Goal: Task Accomplishment & Management: Manage account settings

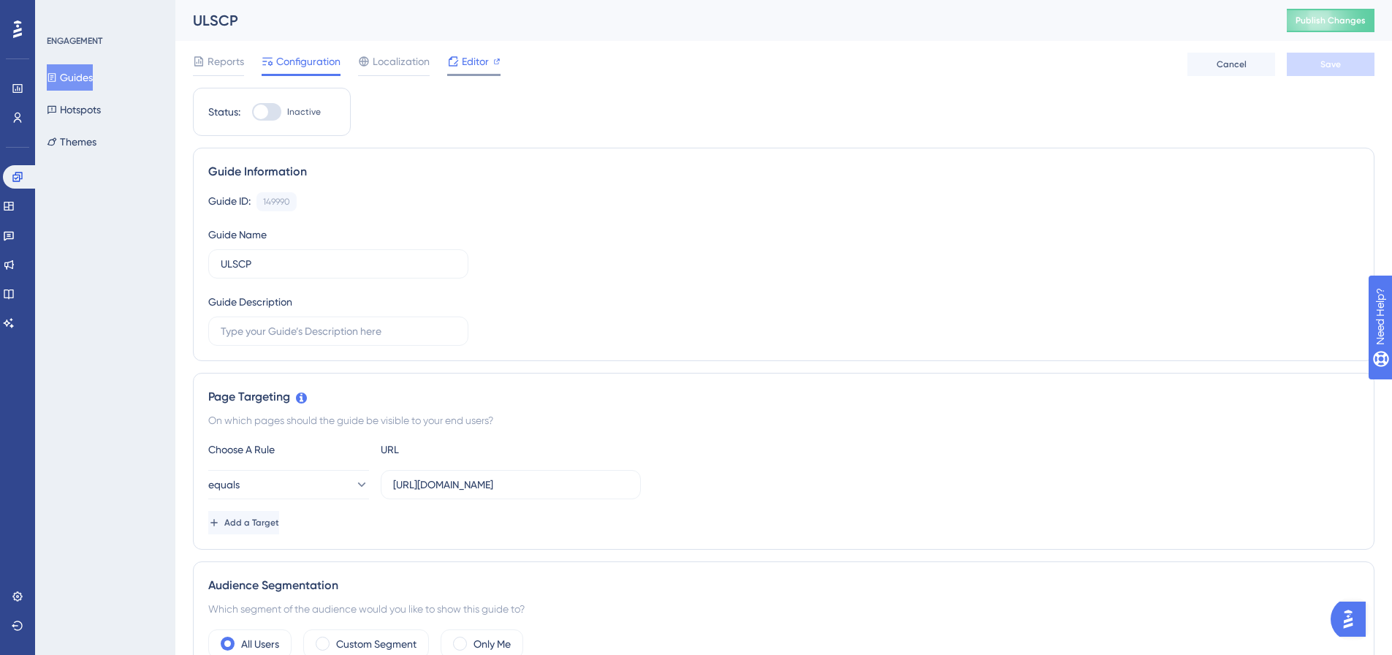
click at [490, 58] on div "Editor" at bounding box center [473, 62] width 53 height 18
click at [275, 110] on div at bounding box center [266, 112] width 29 height 18
click at [252, 112] on input "Inactive" at bounding box center [251, 112] width 1 height 1
checkbox input "true"
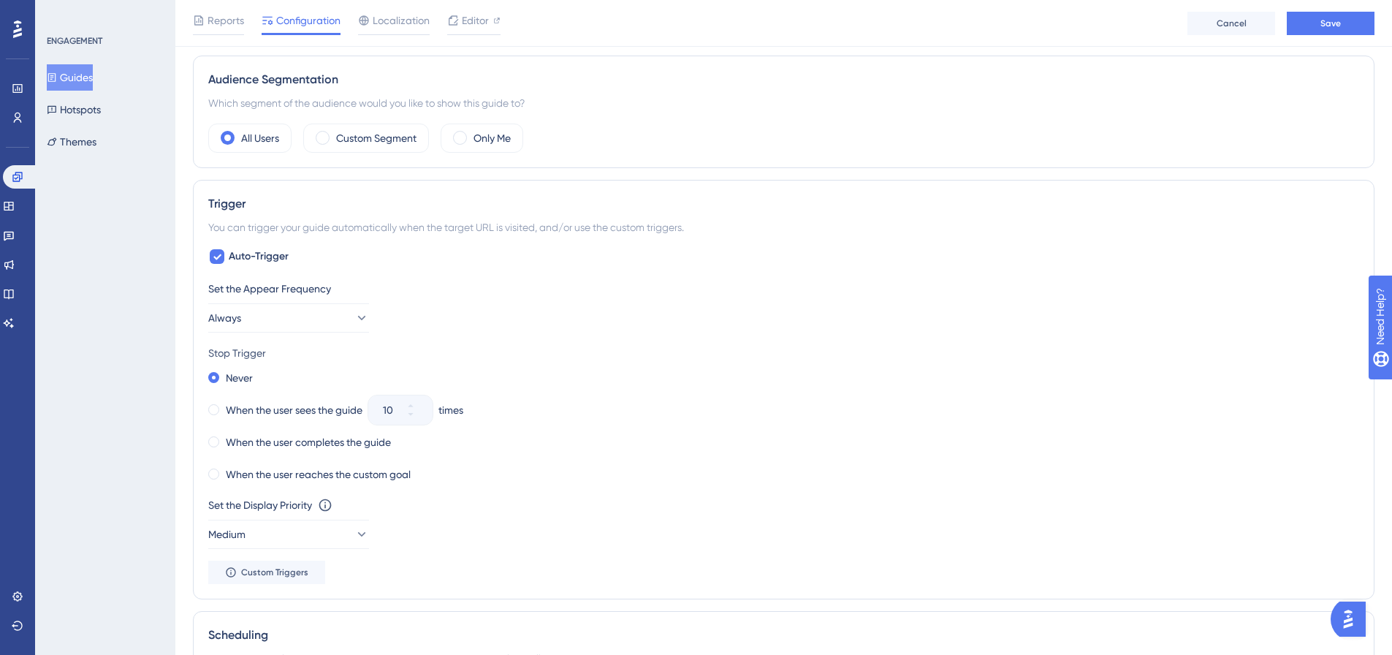
scroll to position [585, 0]
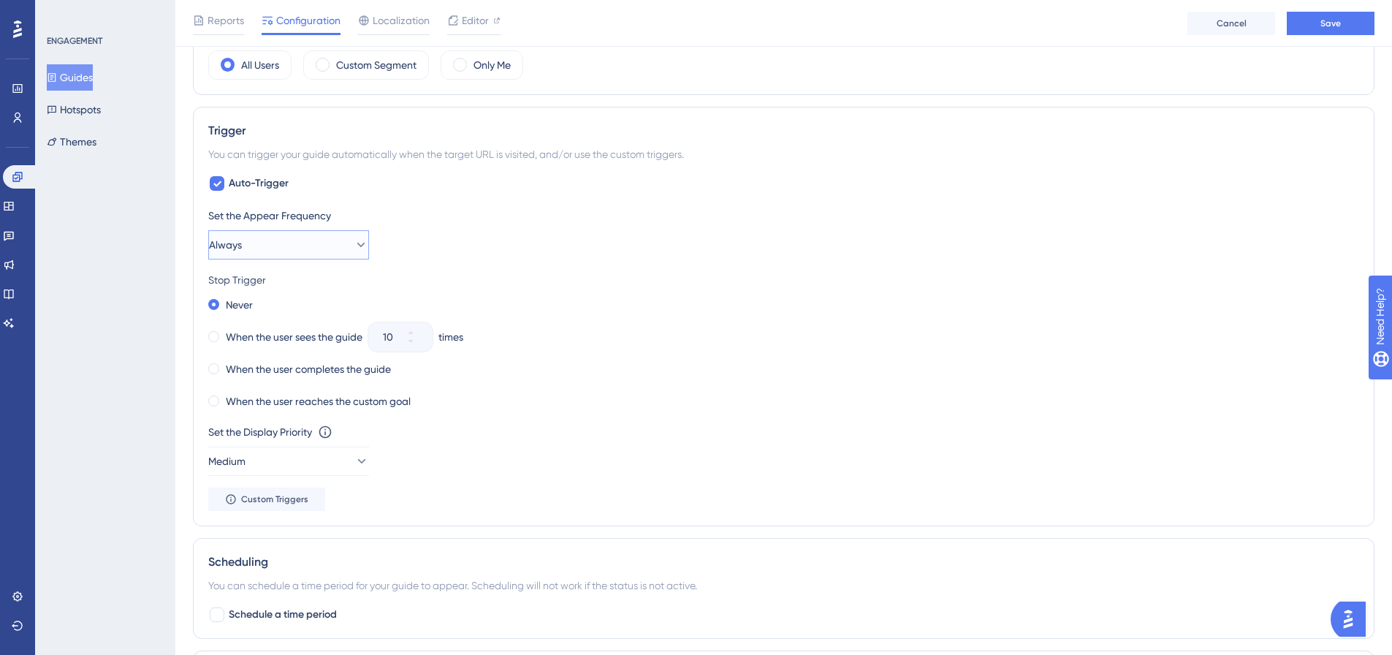
click at [335, 250] on button "Always" at bounding box center [288, 244] width 161 height 29
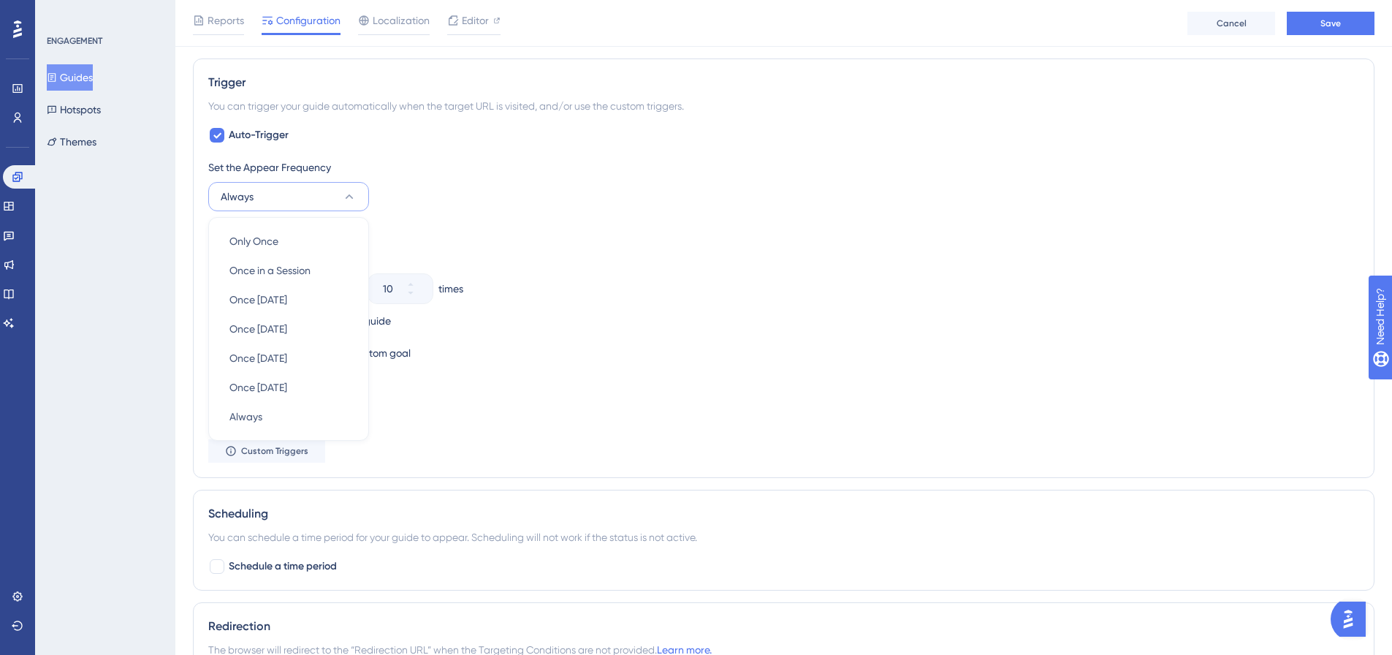
click at [448, 183] on div "Set the Appear Frequency Always Only Once Only Once Once in a Session Once in a…" at bounding box center [783, 185] width 1151 height 53
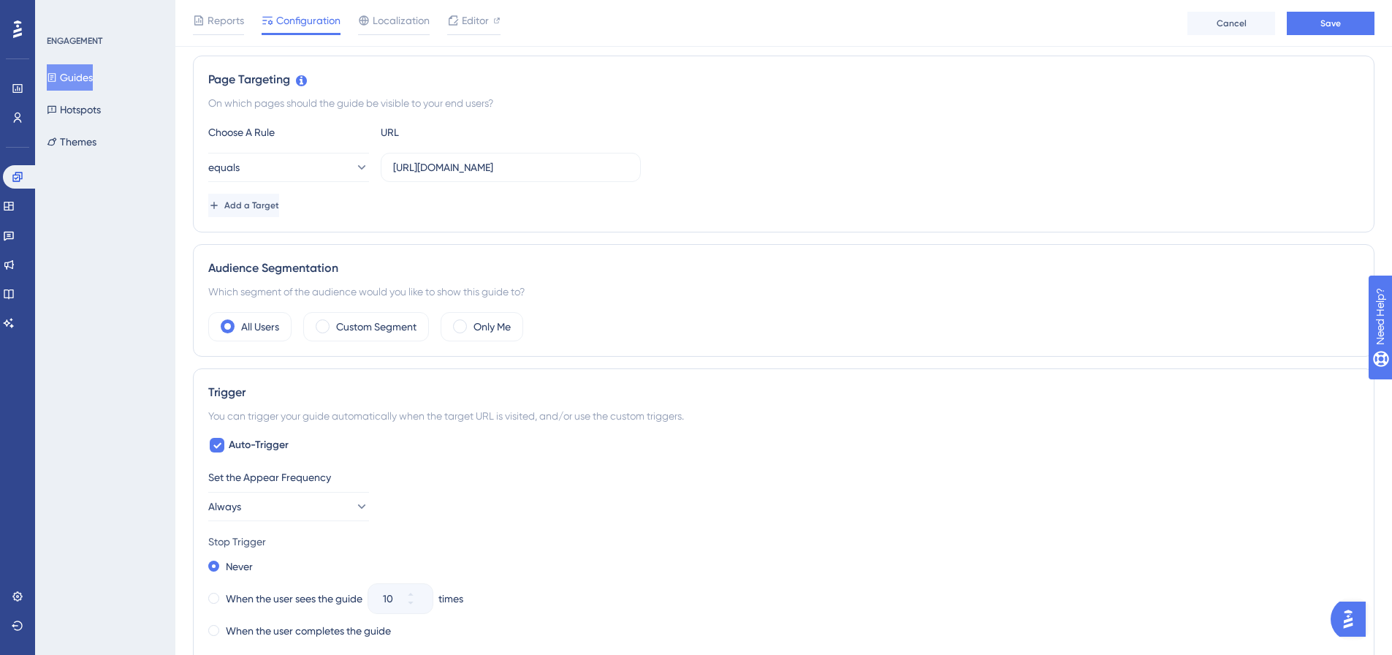
scroll to position [0, 0]
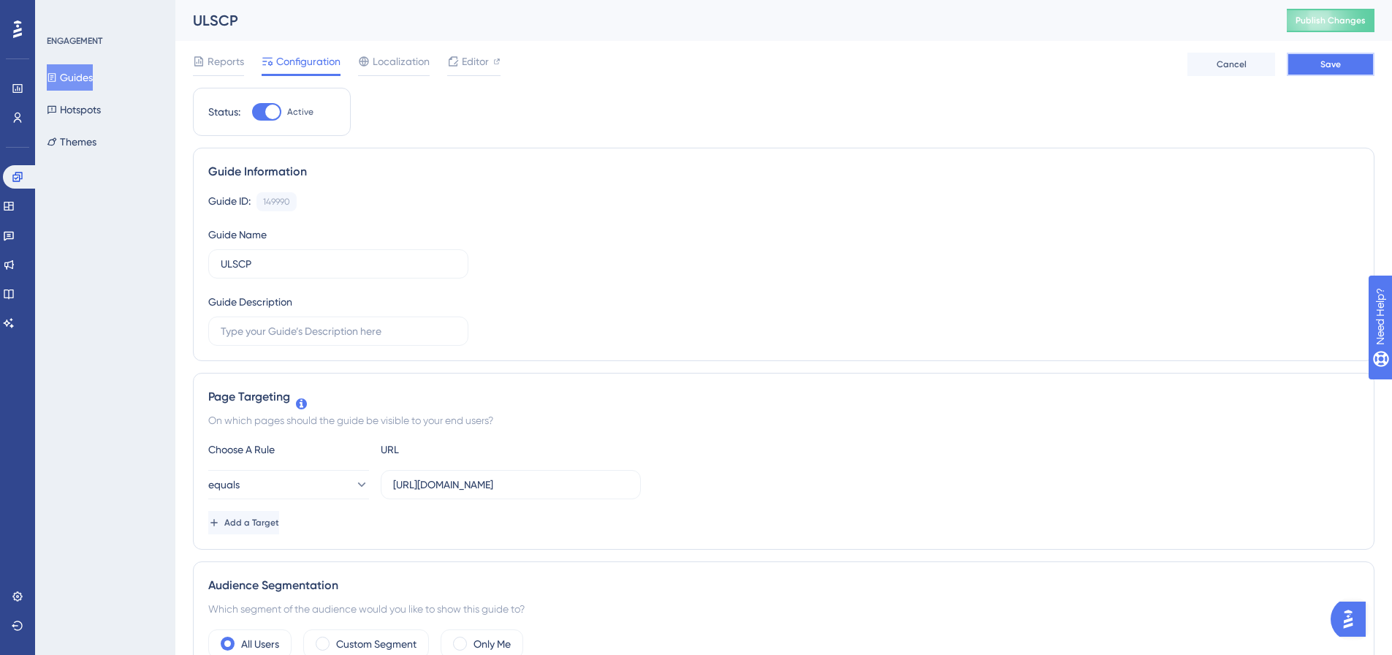
click at [1308, 67] on button "Save" at bounding box center [1331, 64] width 88 height 23
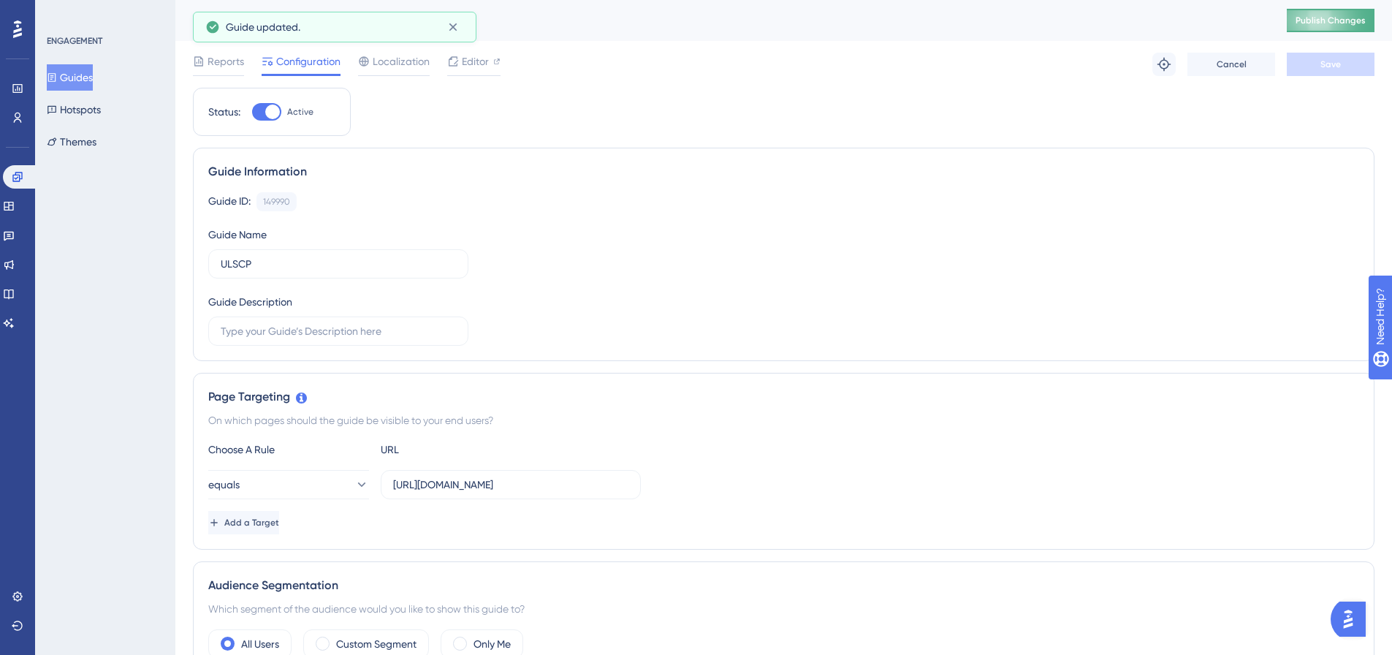
click at [1333, 18] on span "Publish Changes" at bounding box center [1331, 21] width 70 height 12
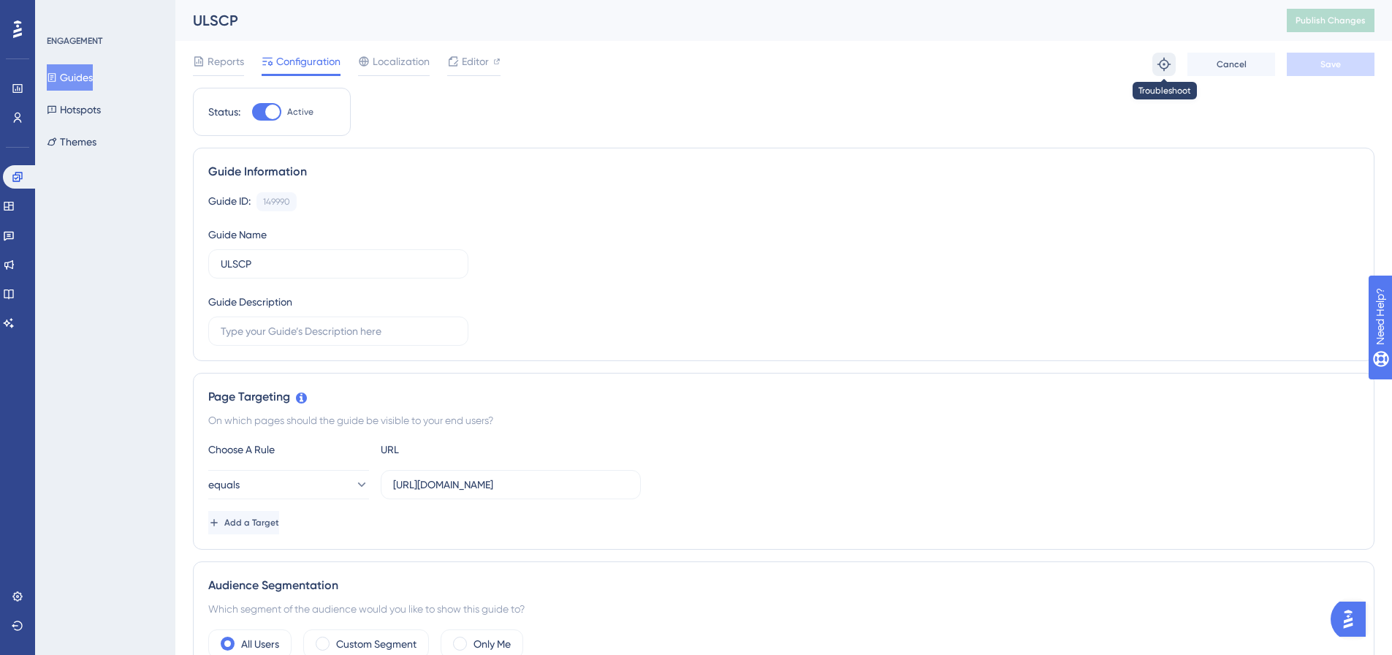
click at [1164, 61] on icon at bounding box center [1164, 64] width 15 height 15
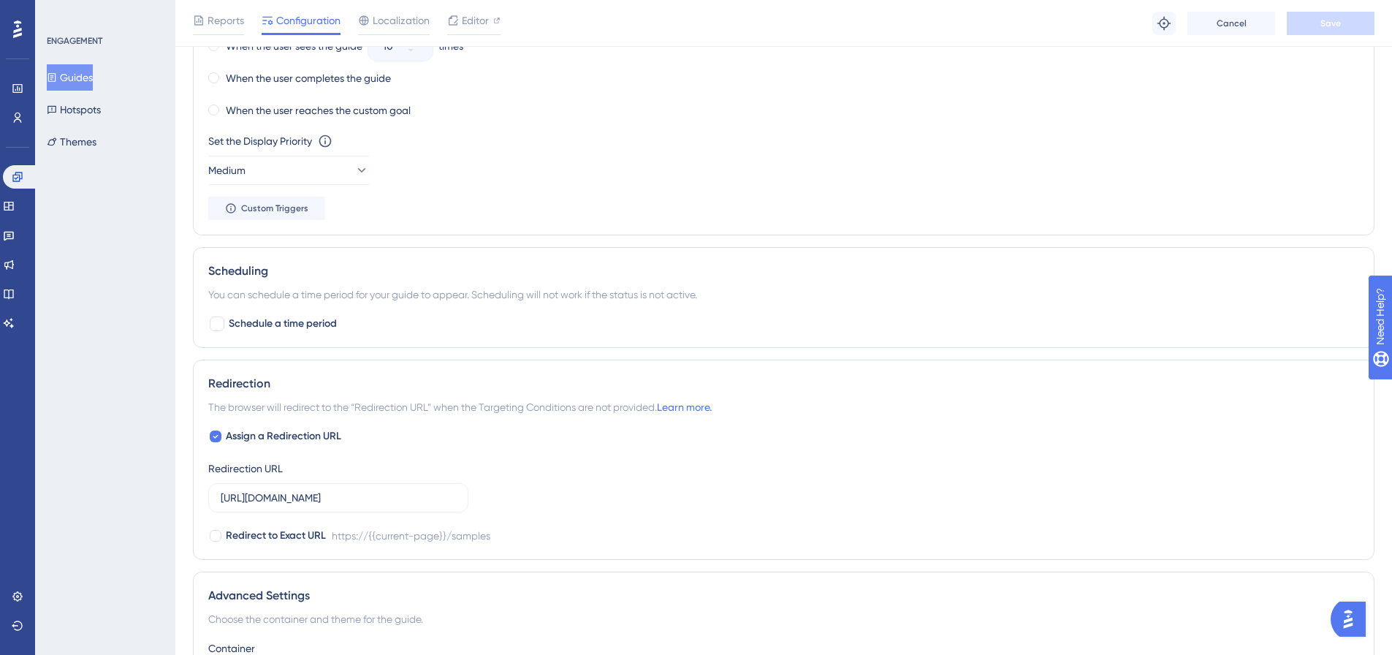
scroll to position [877, 0]
click at [764, 149] on div "Set the Display Priority This option will set the display priority between auto…" at bounding box center [783, 157] width 1151 height 53
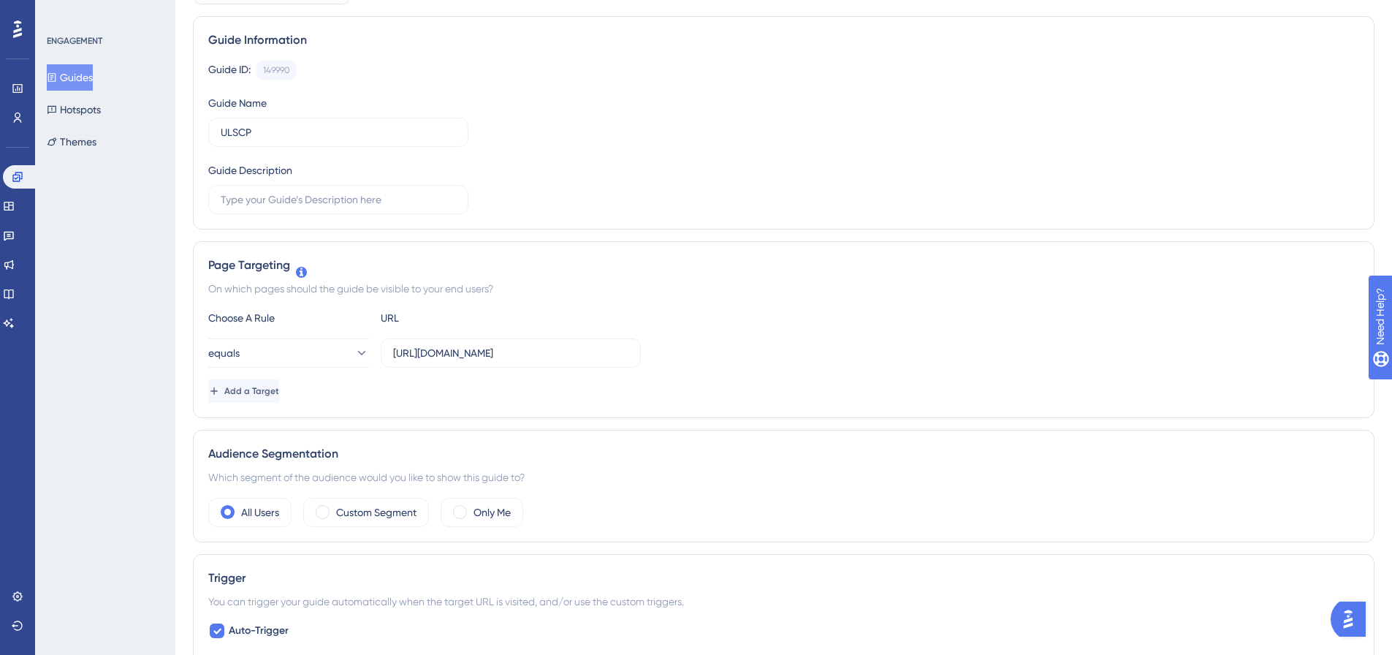
scroll to position [0, 0]
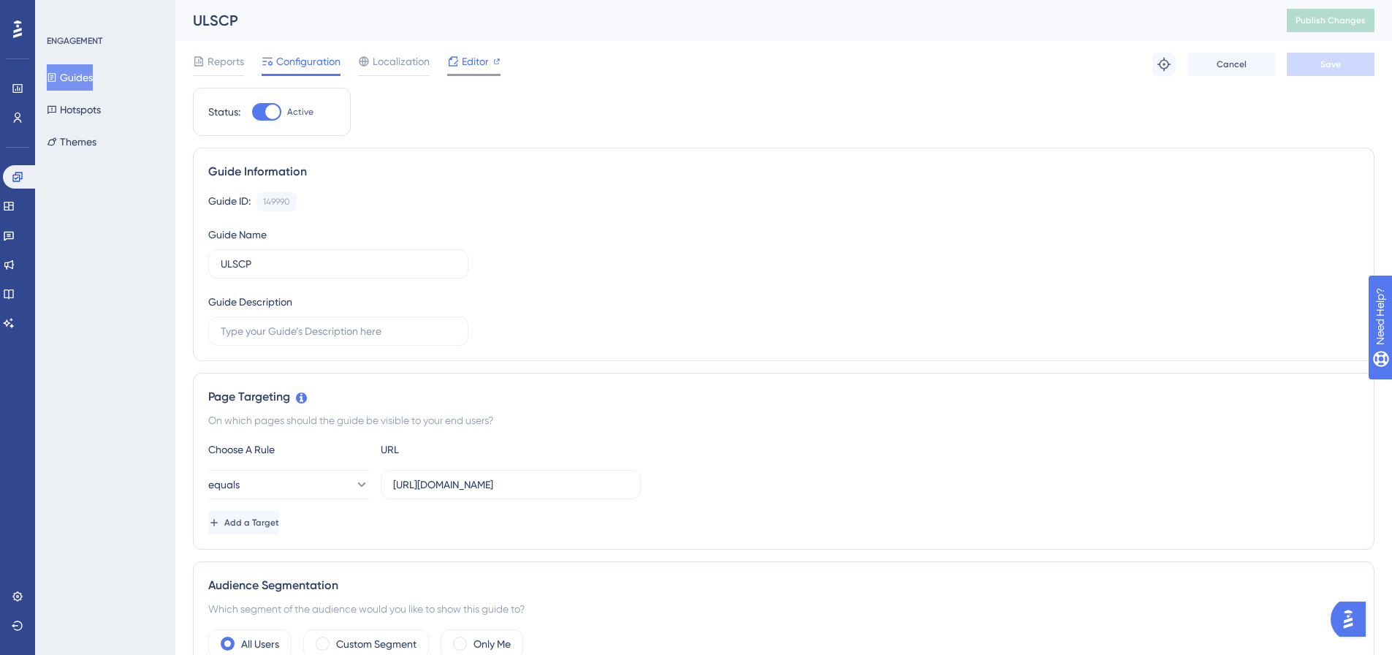
click at [479, 61] on span "Editor" at bounding box center [475, 62] width 27 height 18
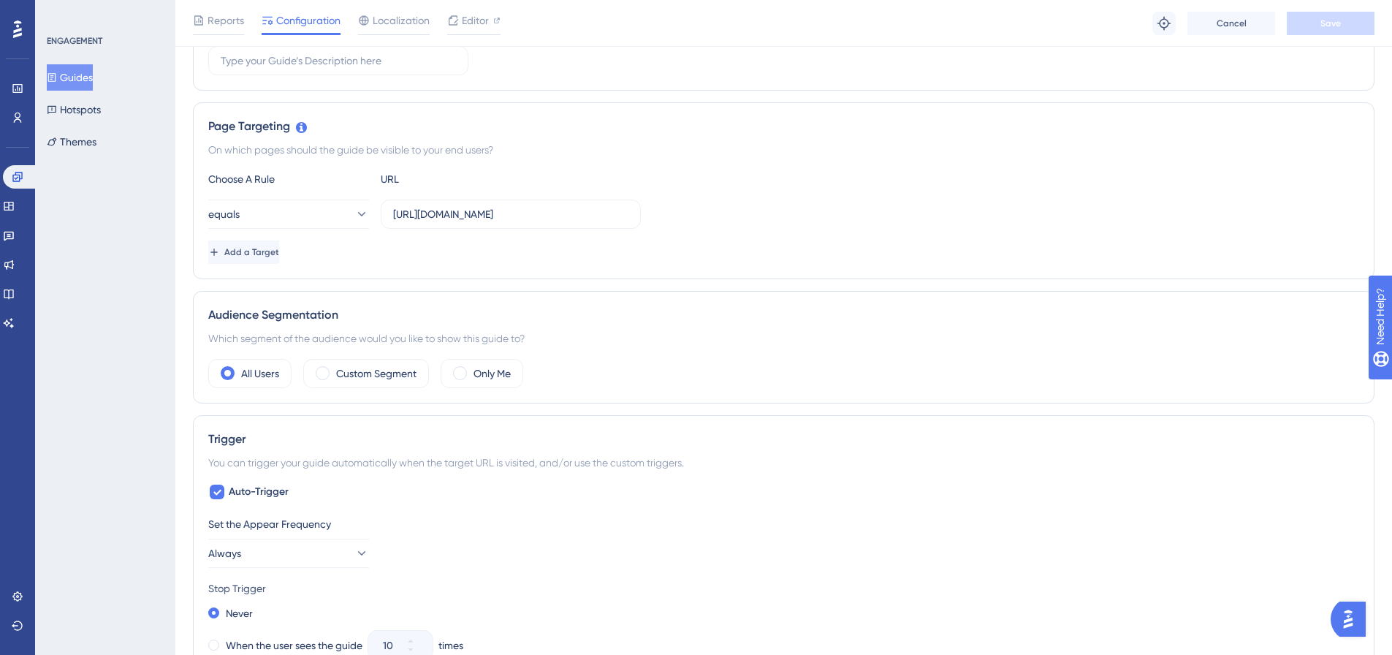
scroll to position [250, 0]
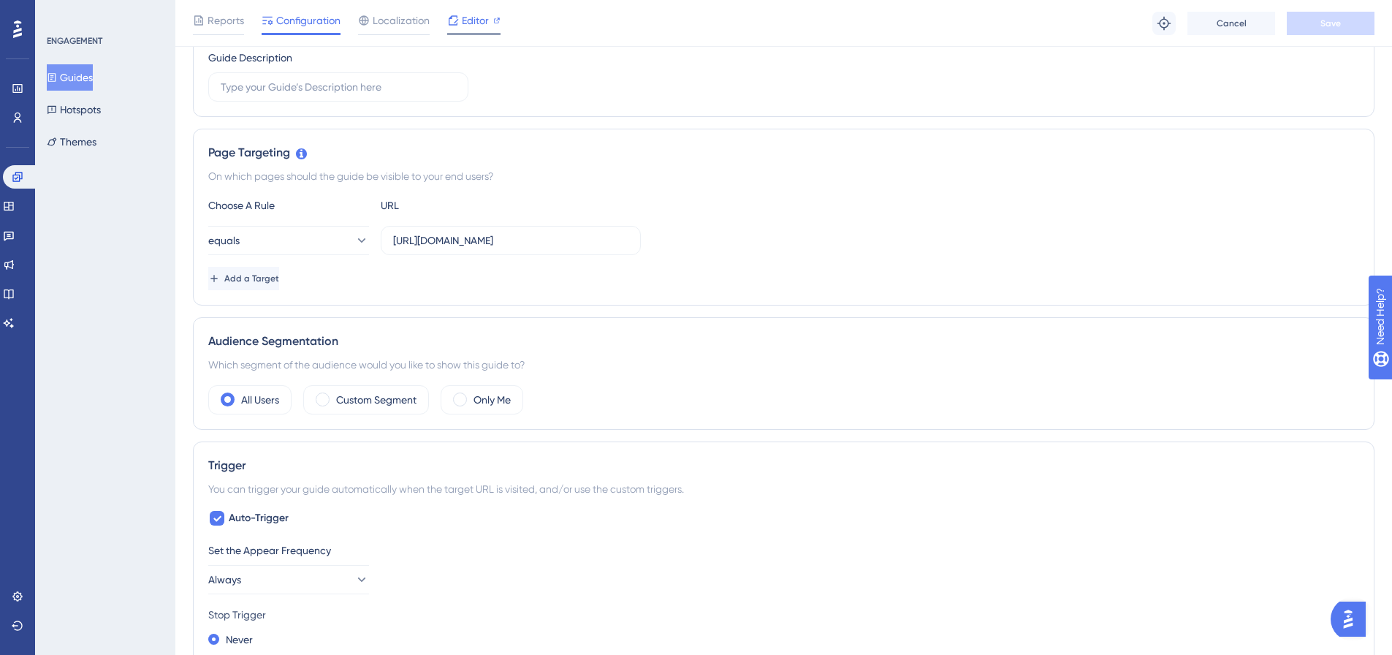
click at [477, 18] on span "Editor" at bounding box center [475, 21] width 27 height 18
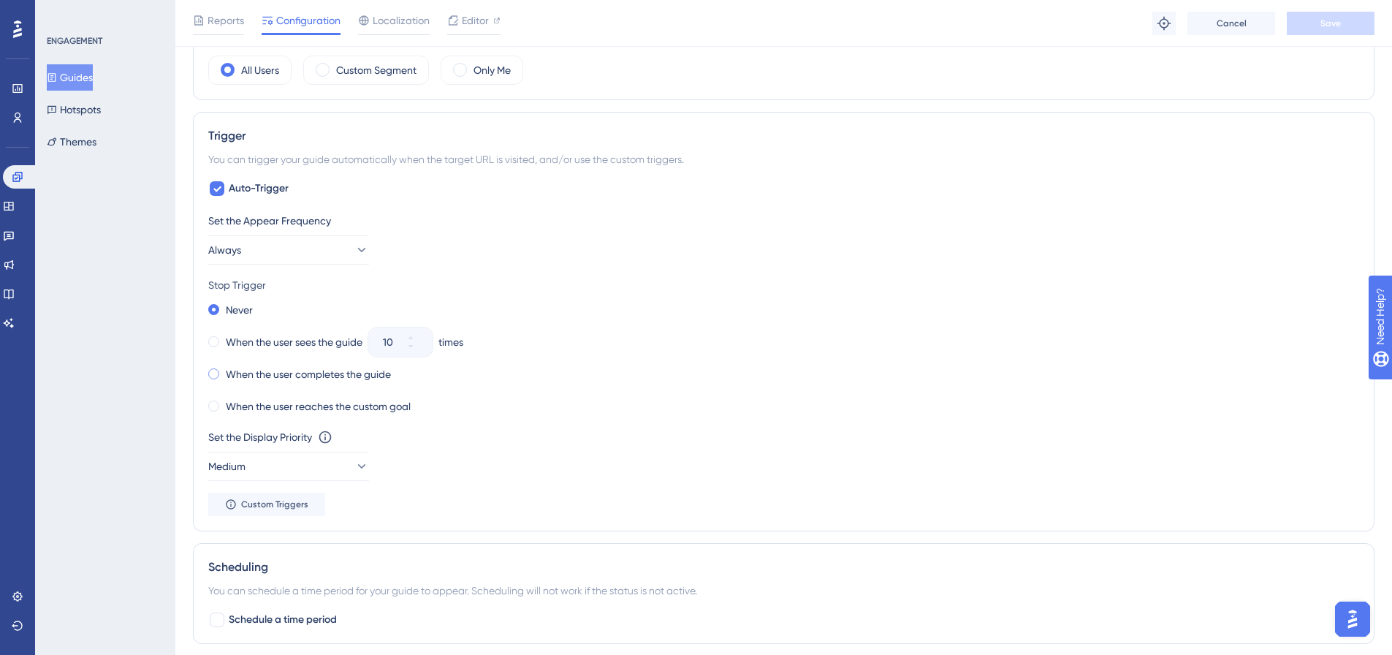
scroll to position [585, 0]
click at [306, 248] on button "Always" at bounding box center [288, 244] width 161 height 29
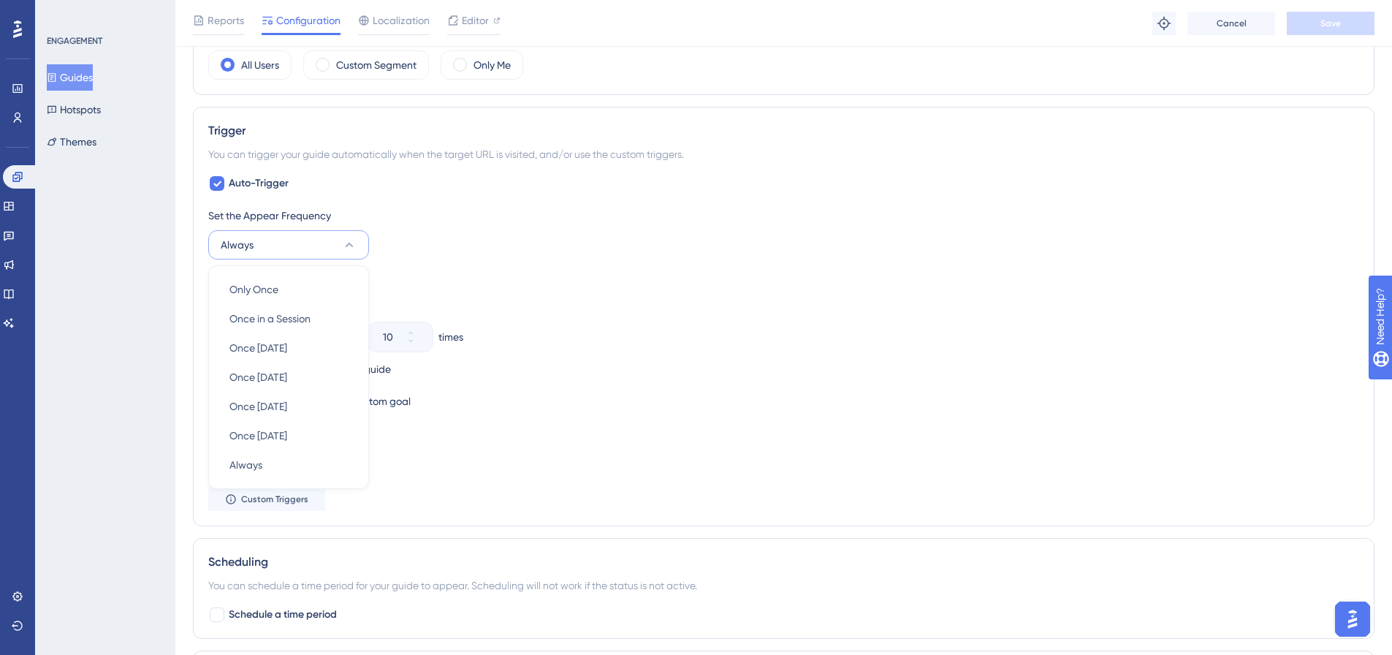
scroll to position [634, 0]
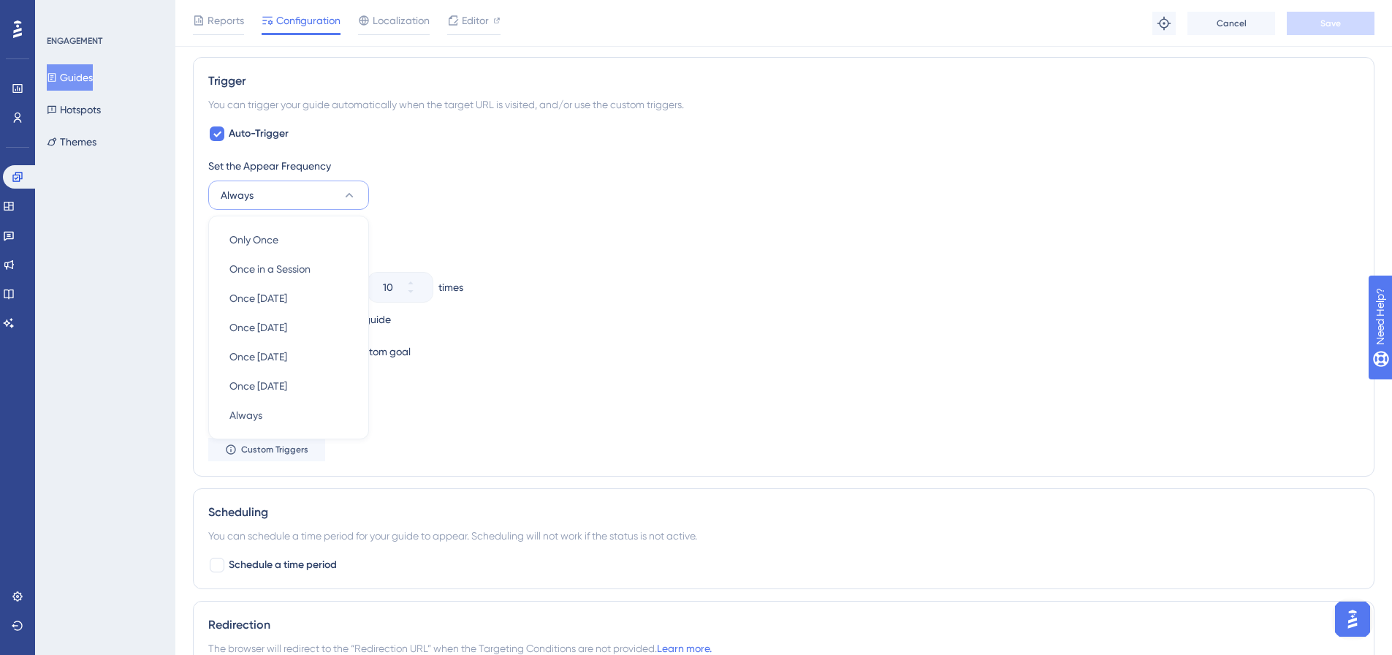
click at [458, 232] on div "Stop Trigger" at bounding box center [783, 230] width 1151 height 18
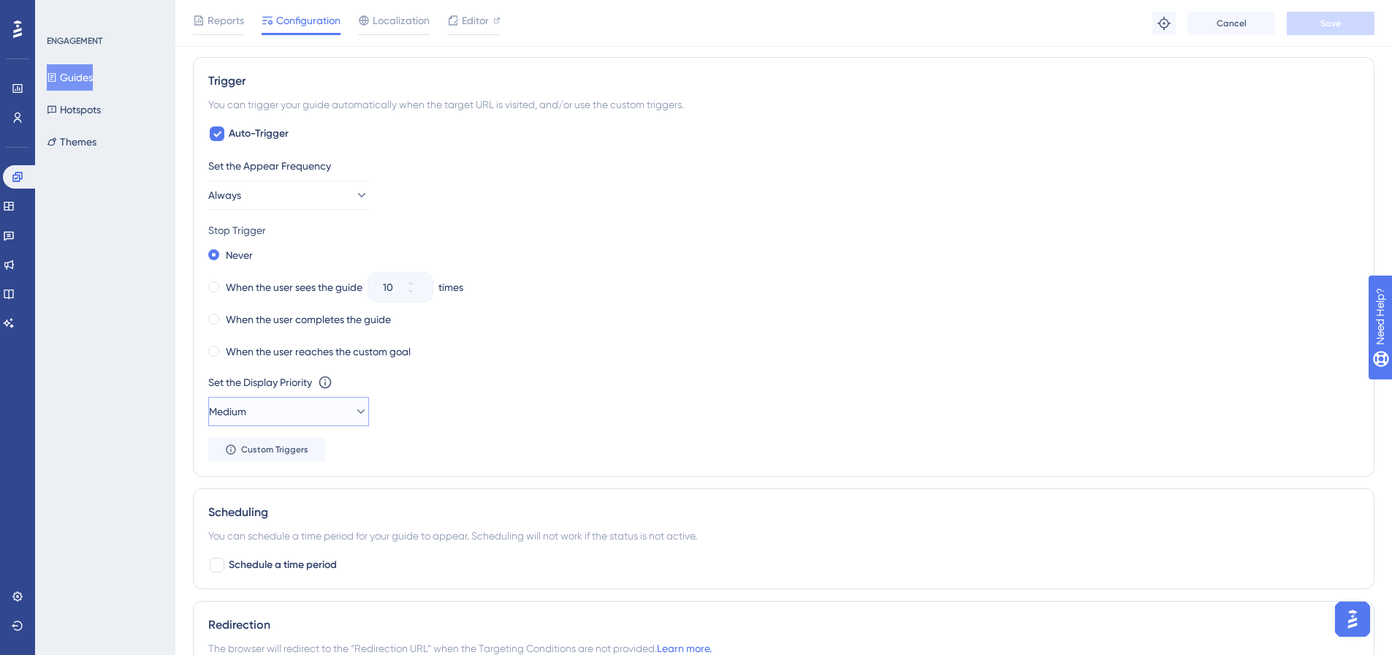
click at [330, 409] on button "Medium" at bounding box center [288, 411] width 161 height 29
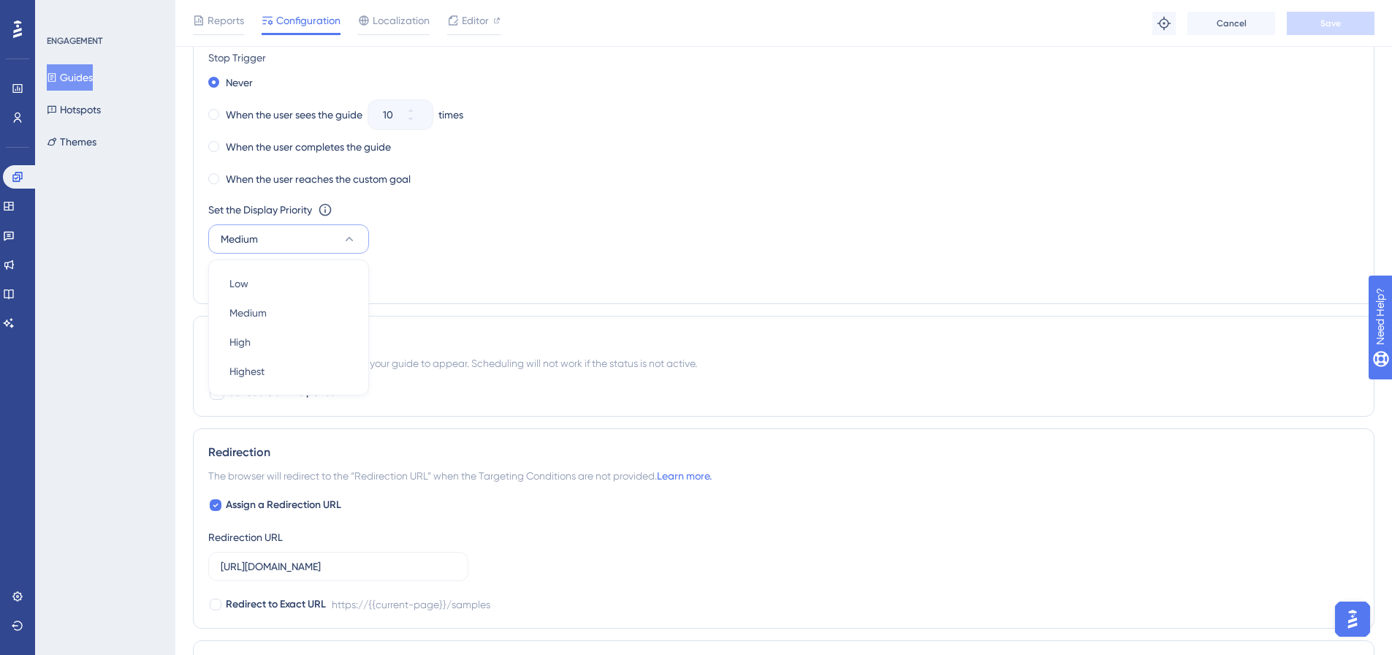
click at [467, 250] on div "Set the Display Priority This option will set the display priority between auto…" at bounding box center [783, 227] width 1151 height 53
click at [284, 272] on span "Custom Triggers" at bounding box center [274, 277] width 67 height 12
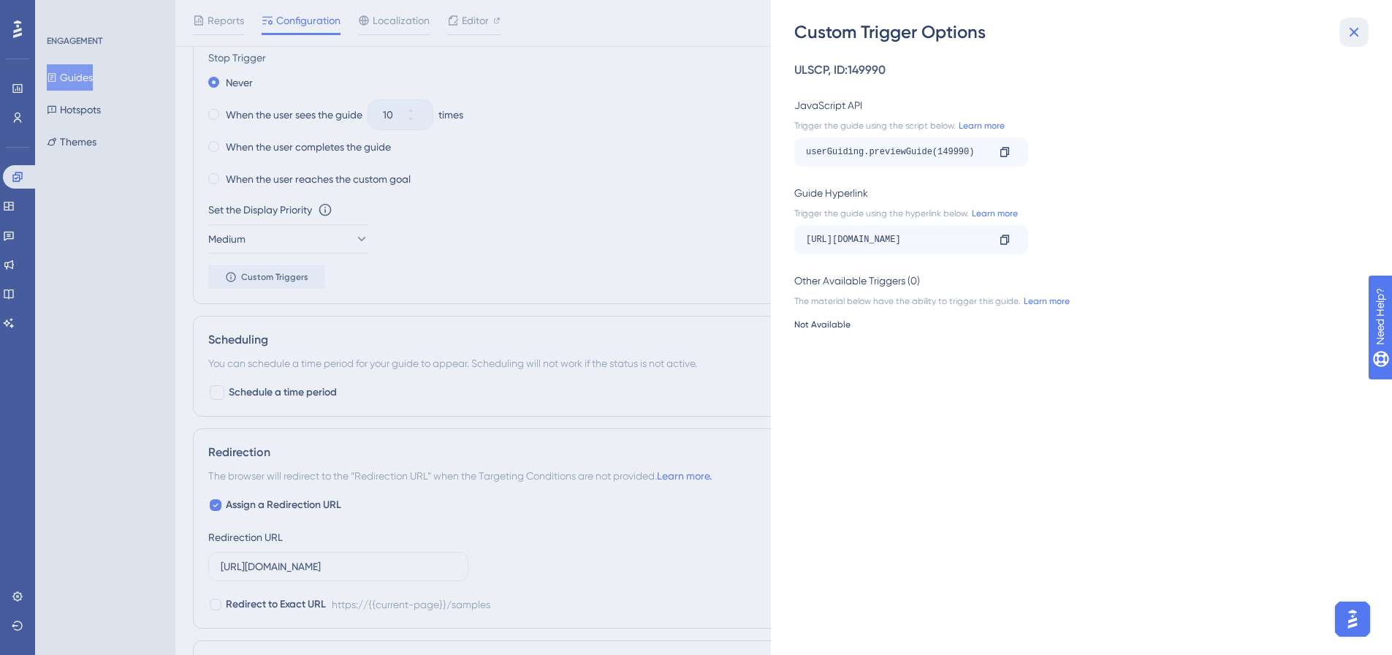
click at [1352, 31] on icon at bounding box center [1355, 32] width 18 height 18
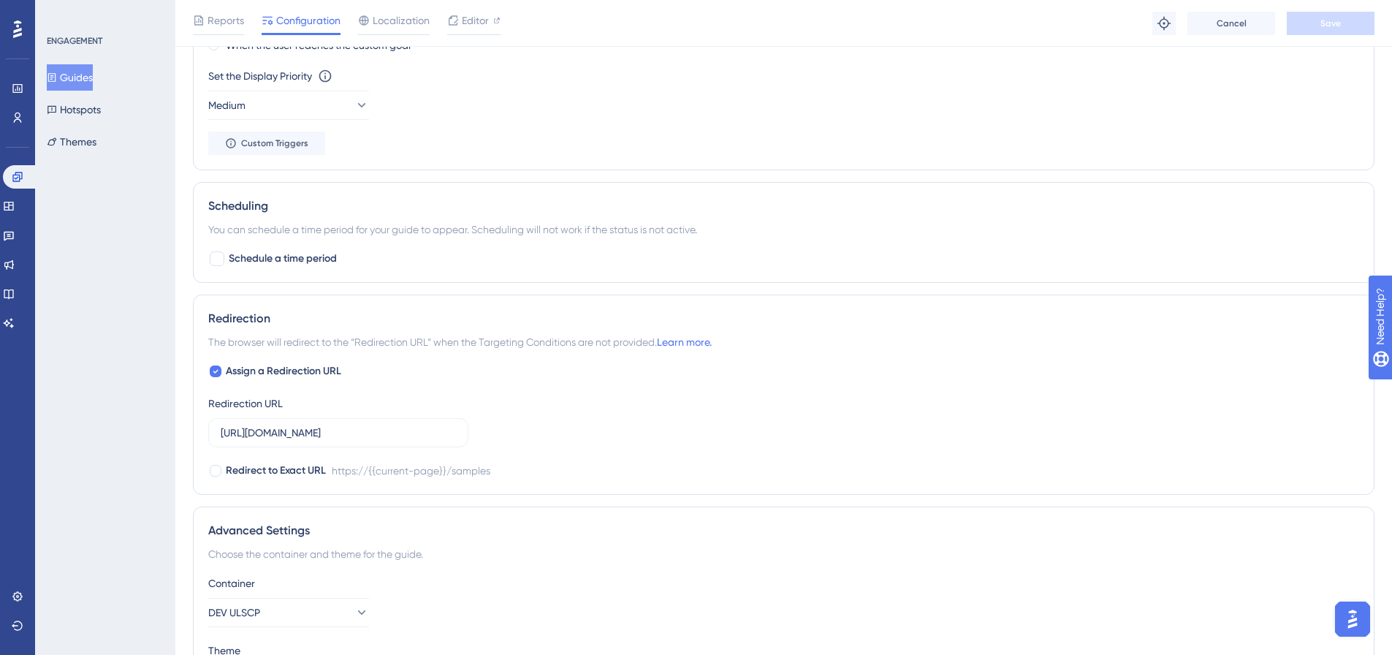
scroll to position [953, 0]
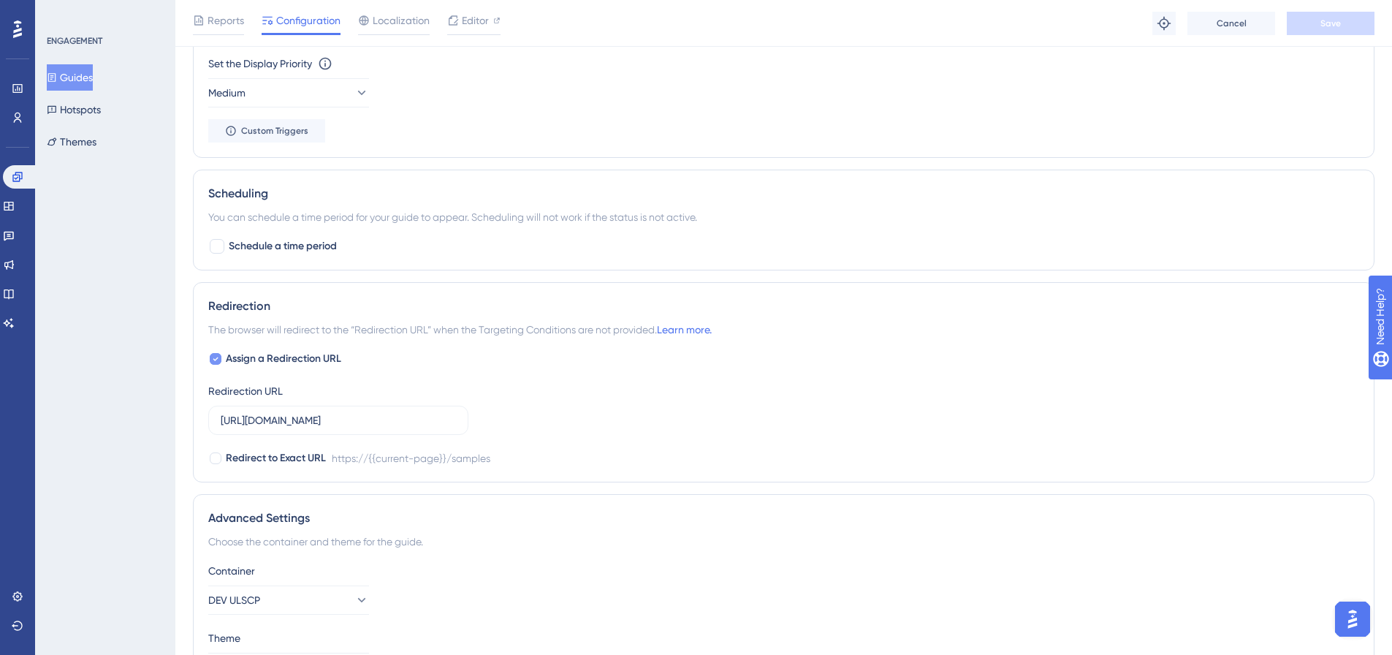
click at [311, 362] on span "Assign a Redirection URL" at bounding box center [283, 359] width 115 height 18
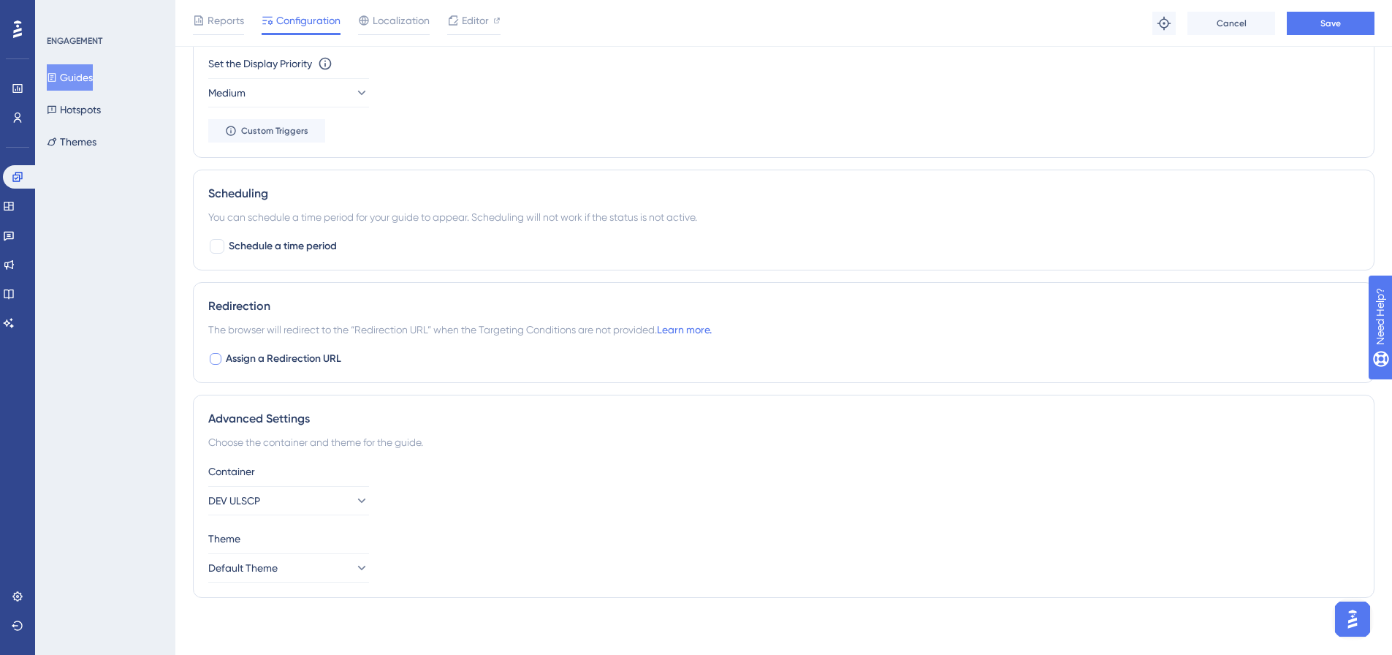
click at [311, 360] on span "Assign a Redirection URL" at bounding box center [283, 359] width 115 height 18
checkbox input "true"
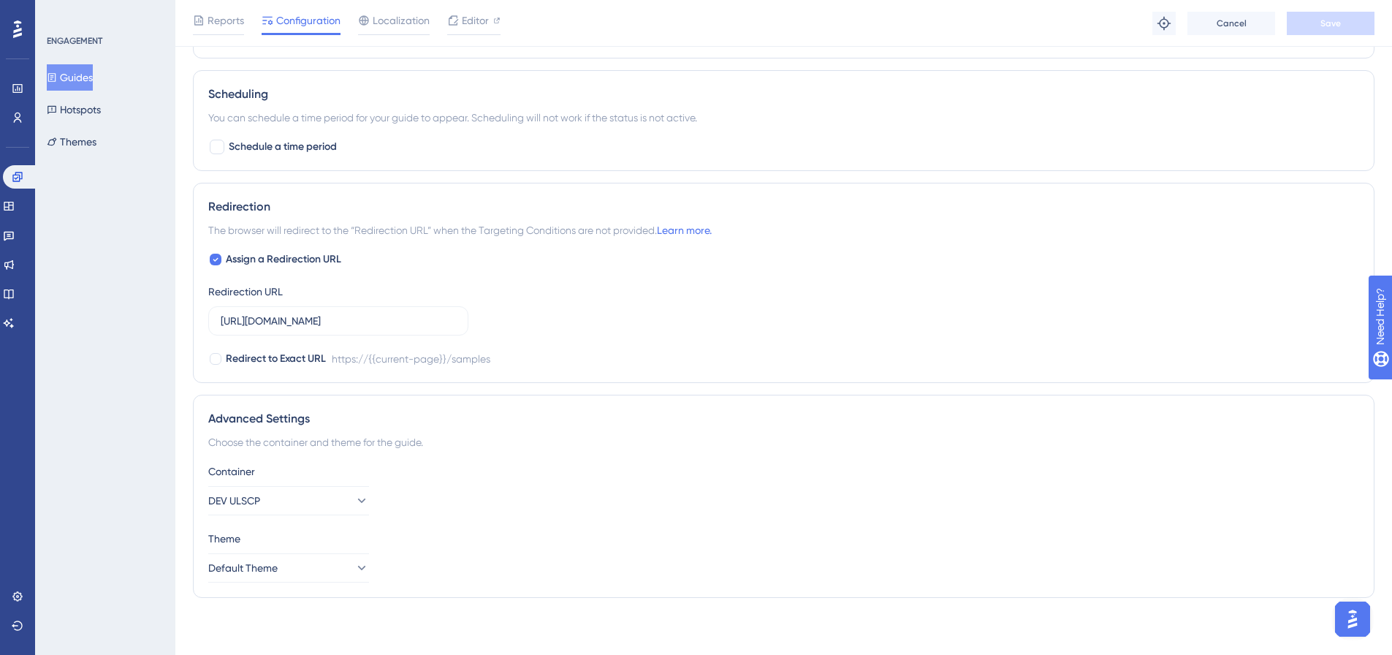
scroll to position [1054, 0]
click at [73, 97] on button "Hotspots" at bounding box center [74, 109] width 54 height 26
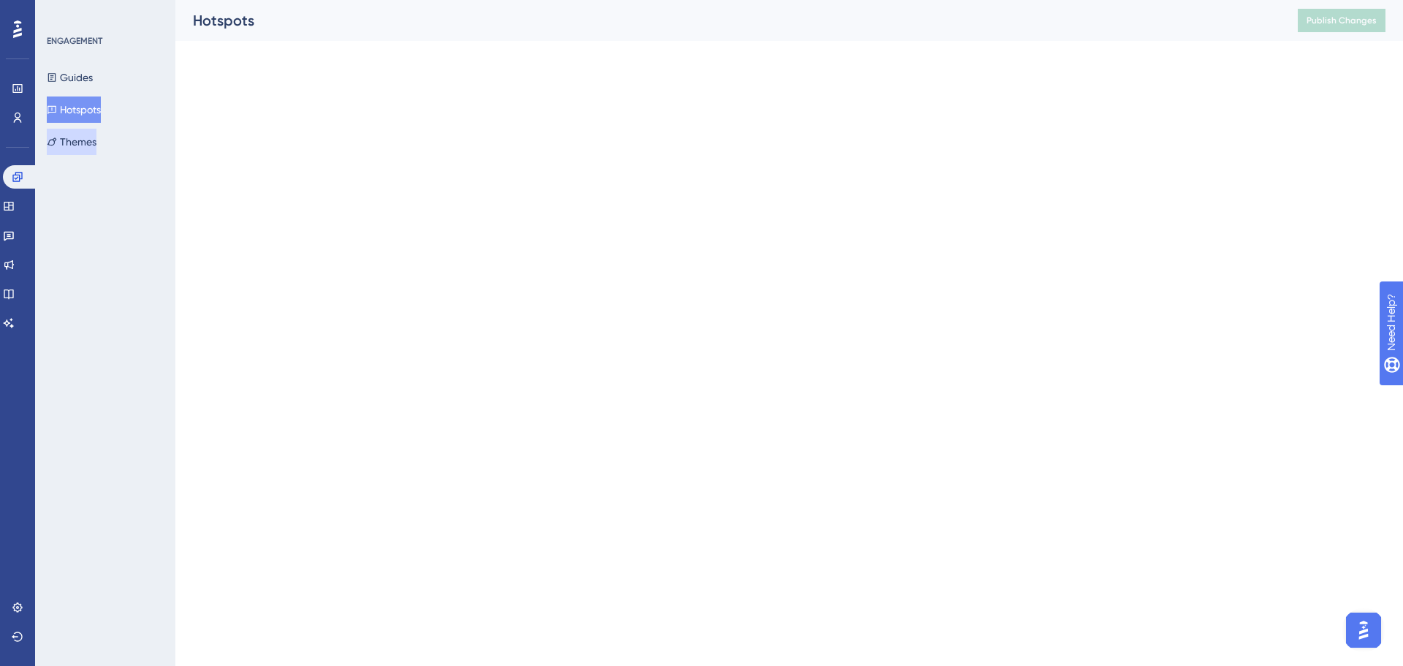
click at [81, 140] on button "Themes" at bounding box center [72, 142] width 50 height 26
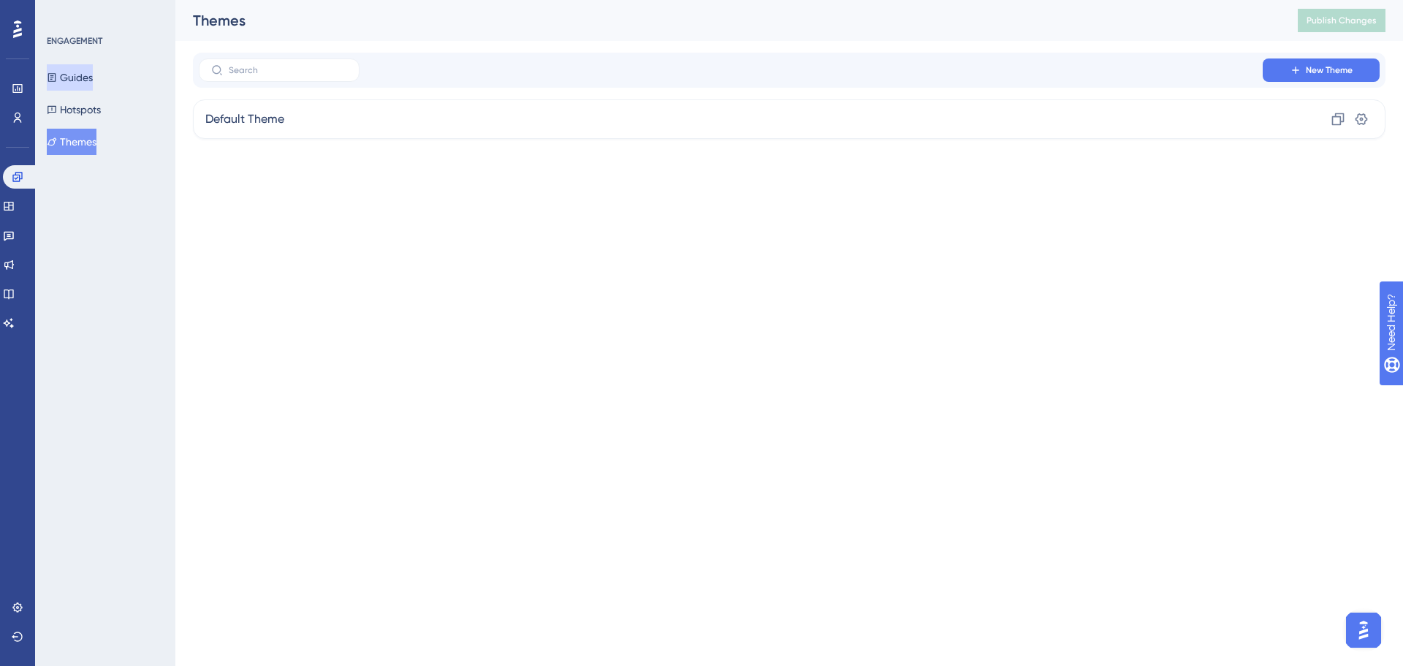
click at [86, 76] on button "Guides" at bounding box center [70, 77] width 46 height 26
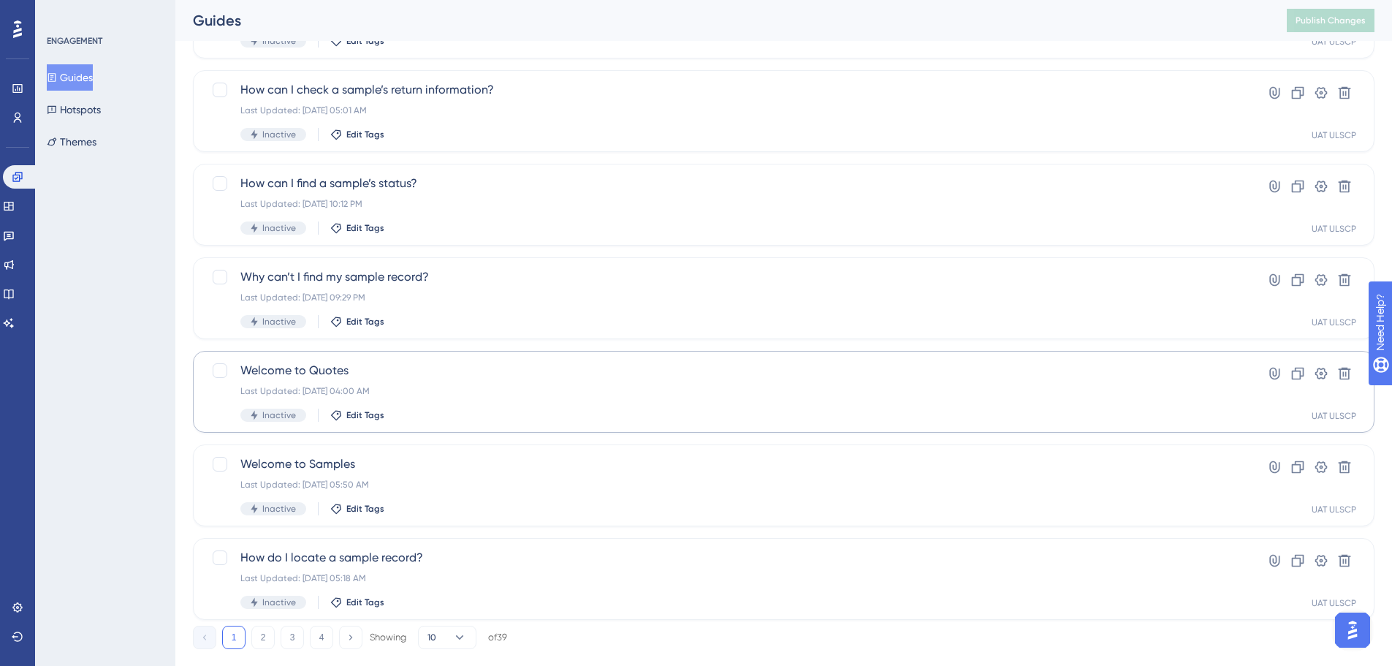
scroll to position [469, 0]
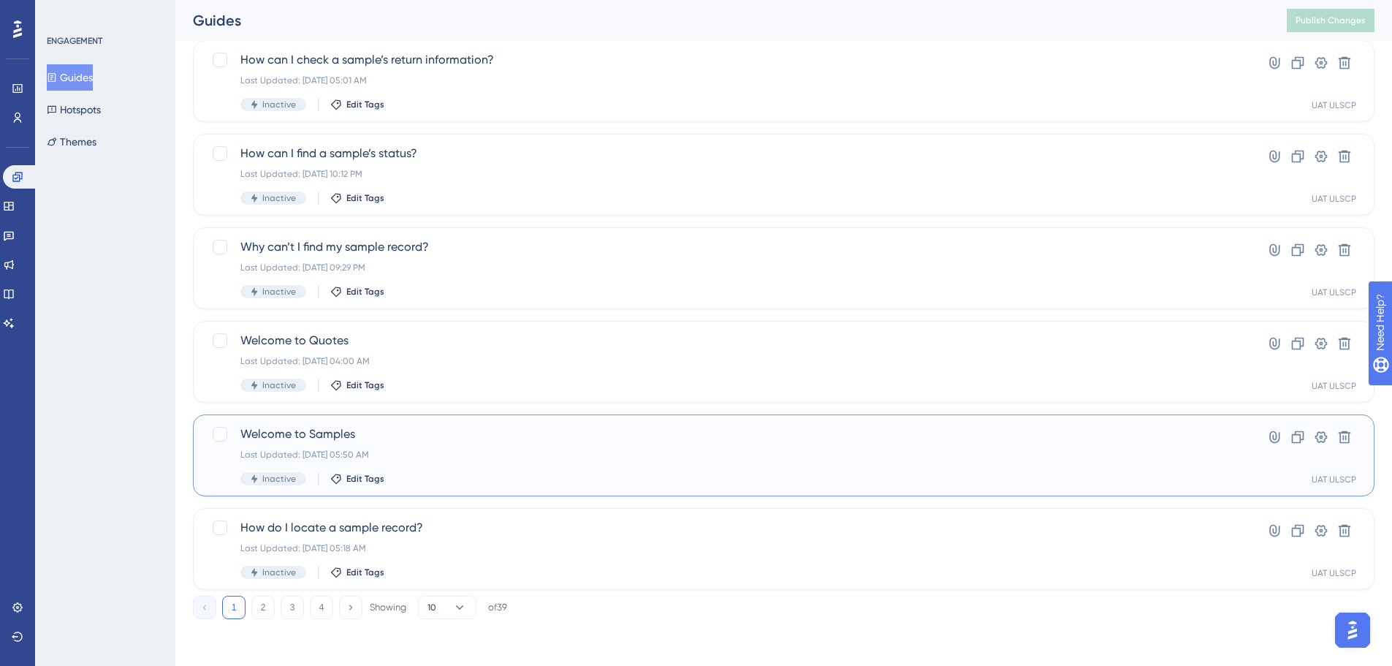
click at [686, 437] on span "Welcome to Samples" at bounding box center [725, 434] width 970 height 18
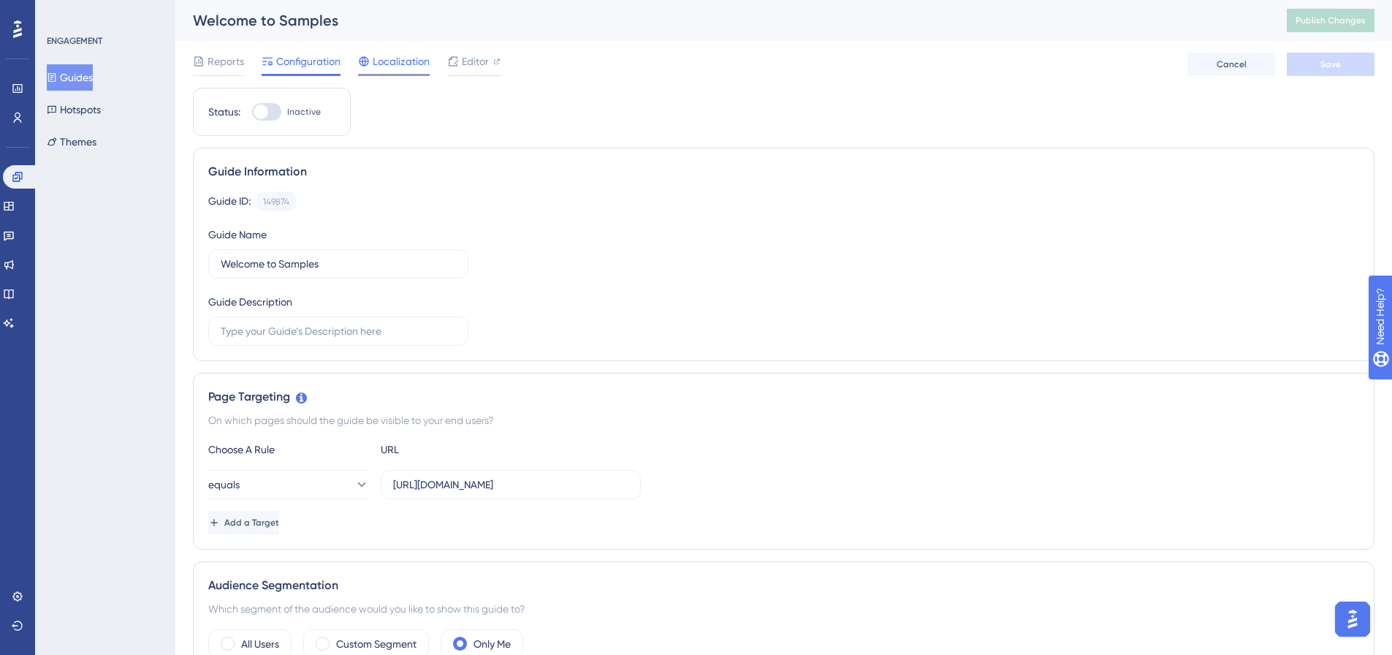
click at [403, 66] on span "Localization" at bounding box center [401, 62] width 57 height 18
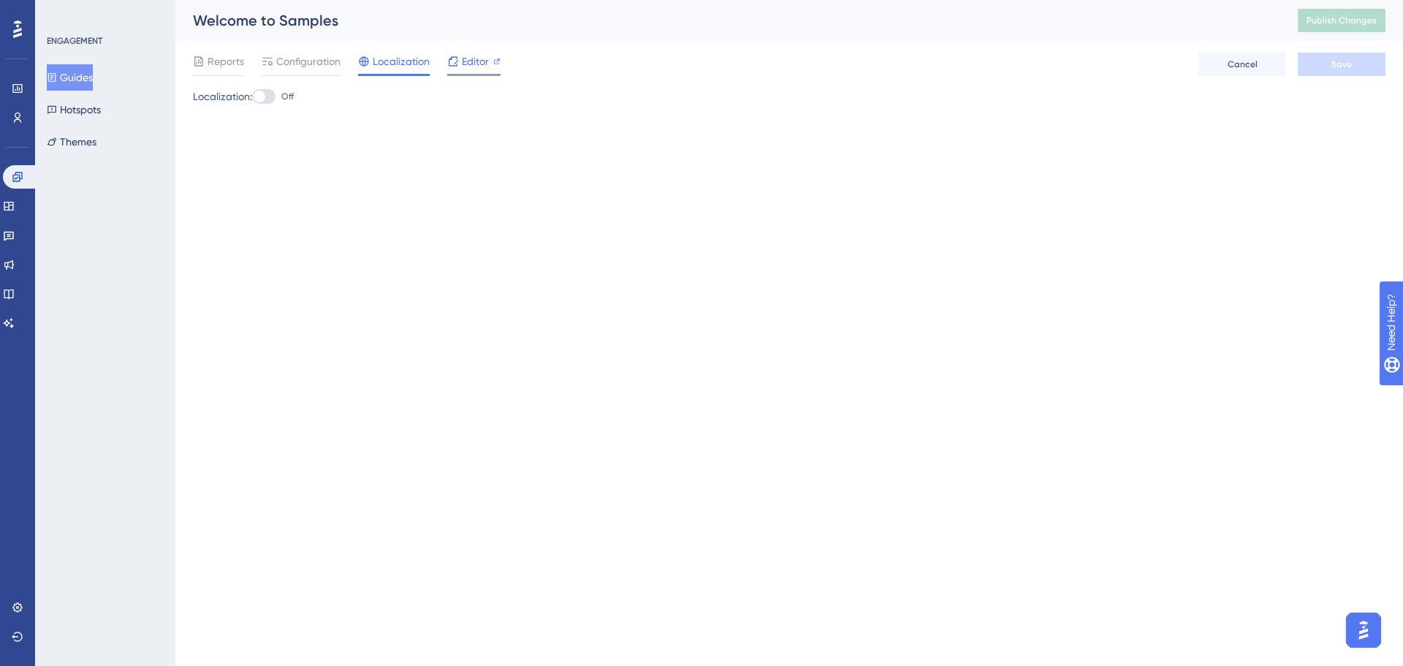
click at [469, 60] on span "Editor" at bounding box center [475, 62] width 27 height 18
